Goal: Task Accomplishment & Management: Manage account settings

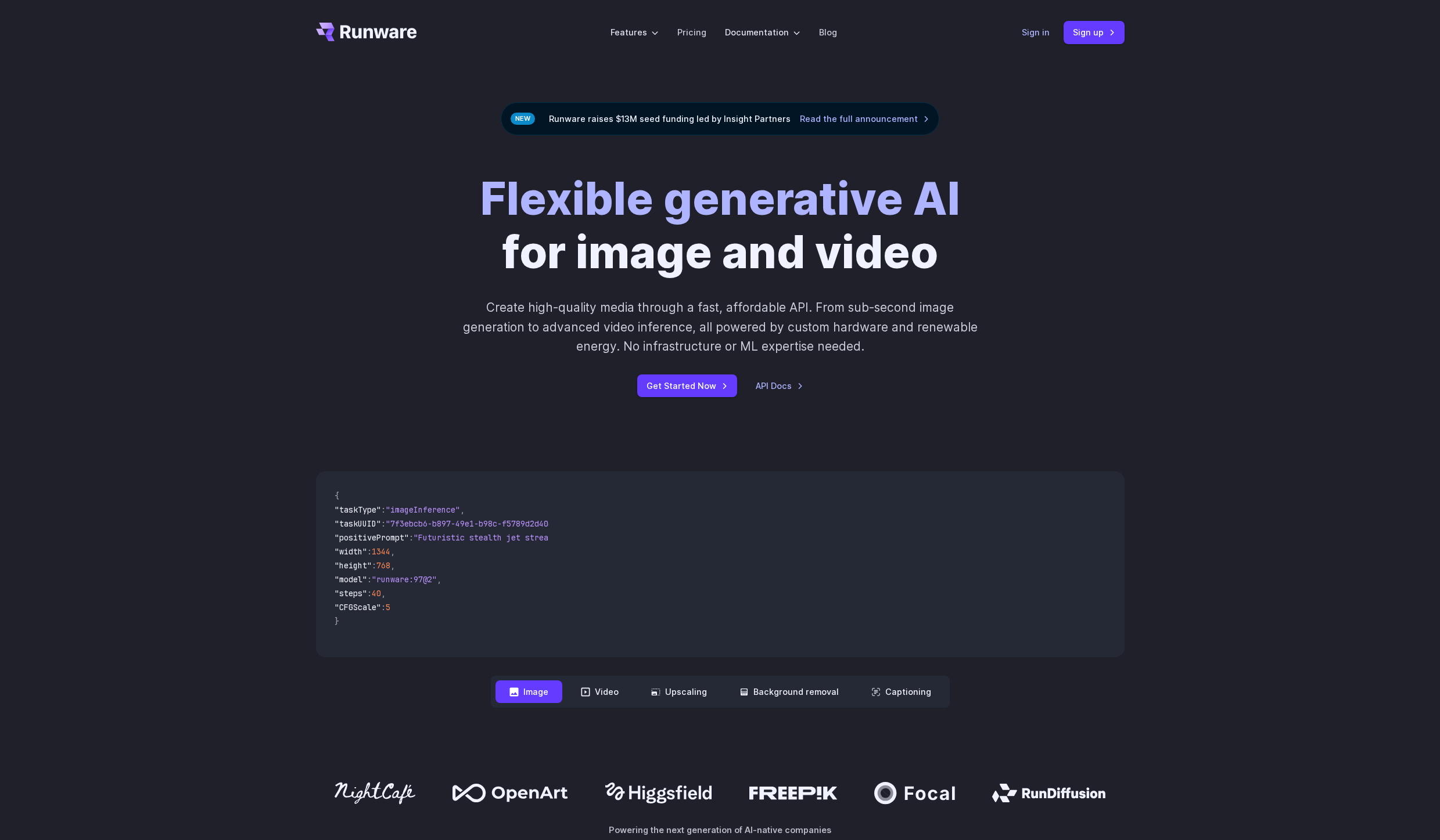
click at [1035, 33] on link "Sign in" at bounding box center [1036, 32] width 28 height 13
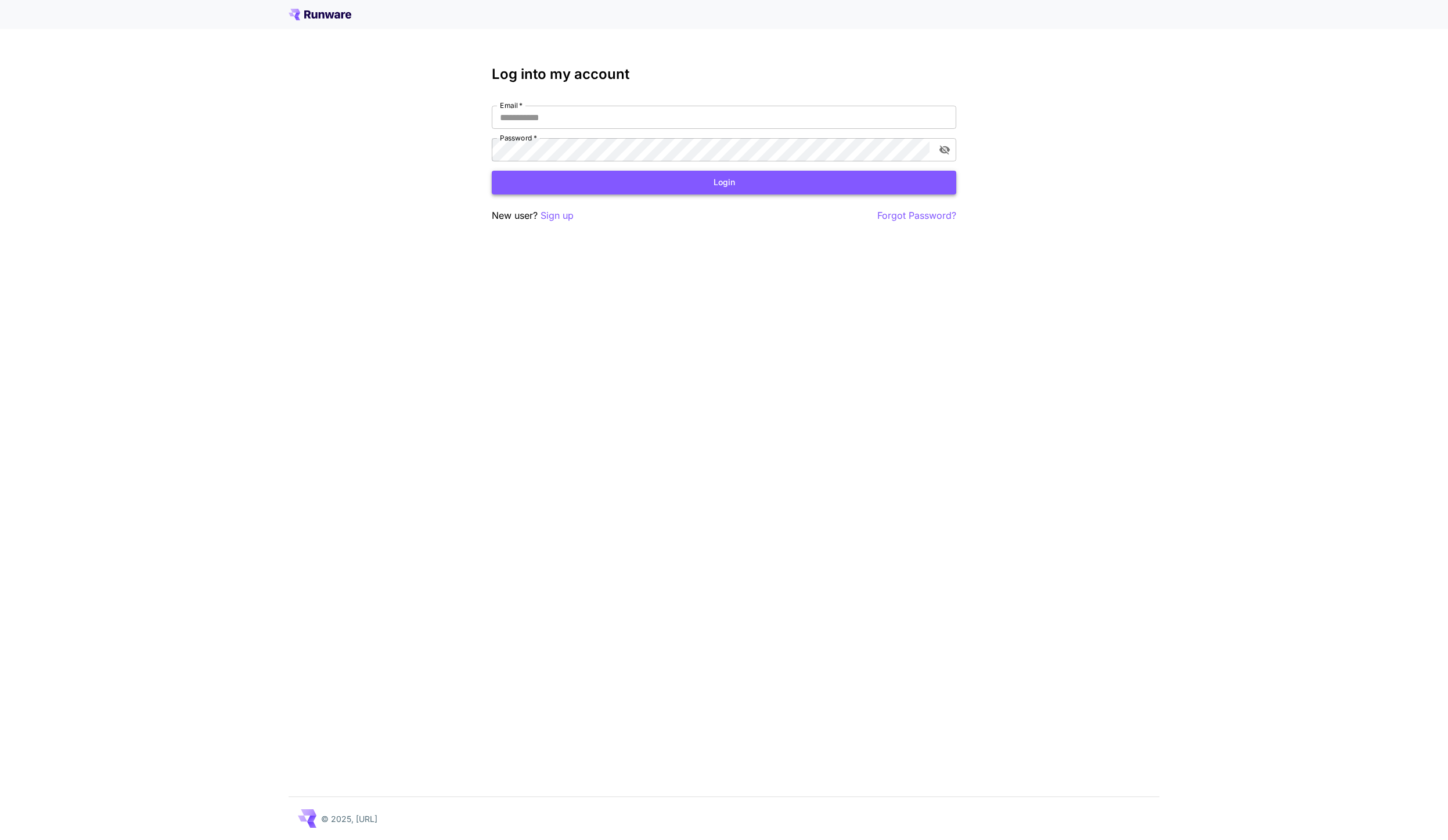
type input "**********"
click at [610, 186] on button "Login" at bounding box center [724, 183] width 465 height 24
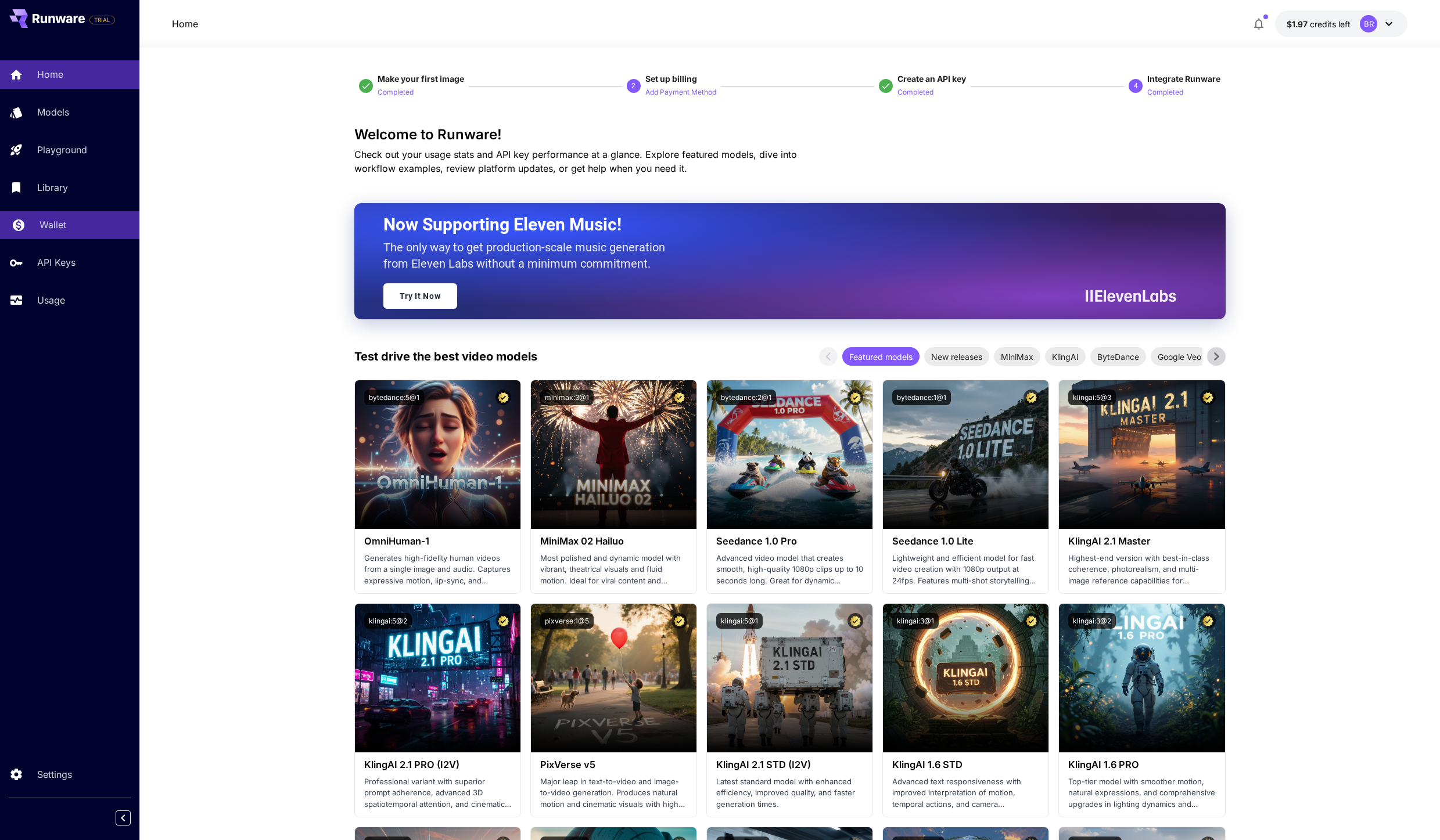
click at [60, 228] on p "Wallet" at bounding box center [53, 225] width 27 height 14
